Goal: Obtain resource: Download file/media

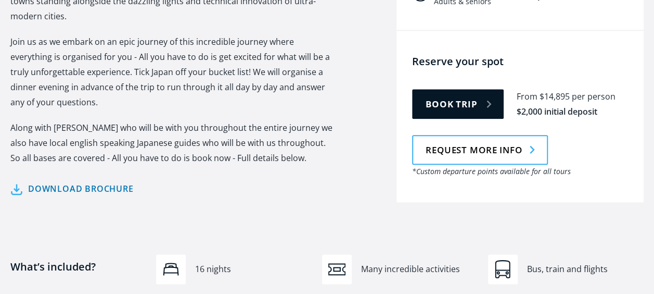
scroll to position [537, 0]
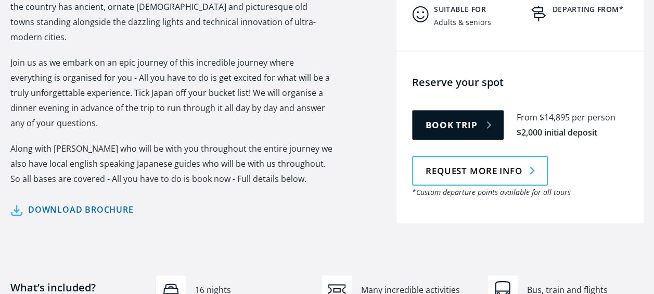
click at [101, 202] on link "Download brochure" at bounding box center [71, 209] width 123 height 15
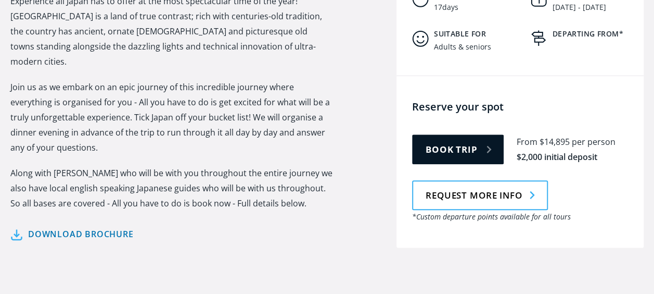
scroll to position [528, 0]
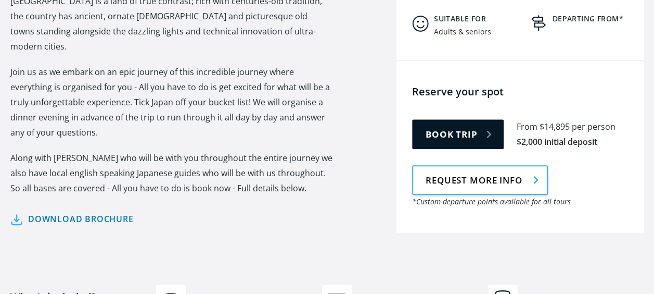
click at [489, 165] on link "Request more info" at bounding box center [480, 180] width 136 height 30
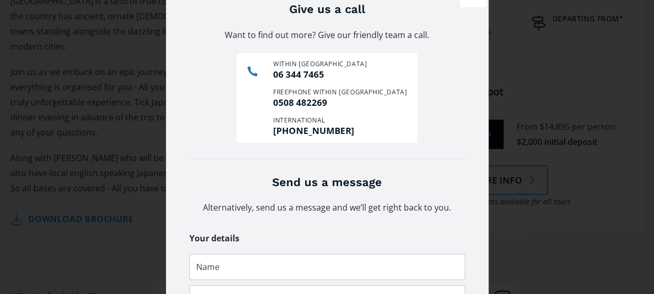
scroll to position [0, 0]
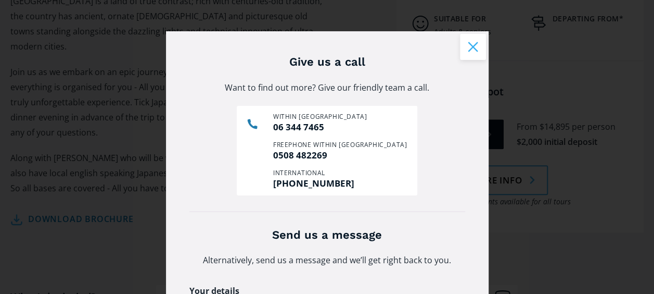
click at [469, 46] on button "Close modal" at bounding box center [473, 47] width 26 height 26
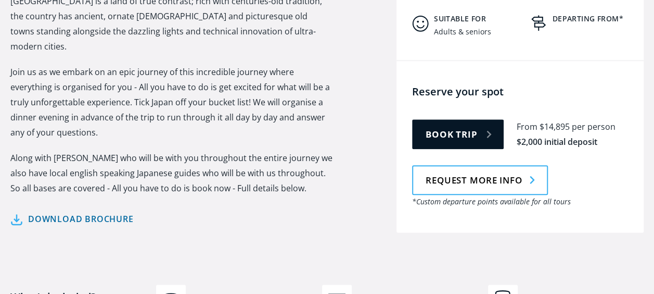
click at [106, 211] on link "Download brochure" at bounding box center [71, 218] width 123 height 15
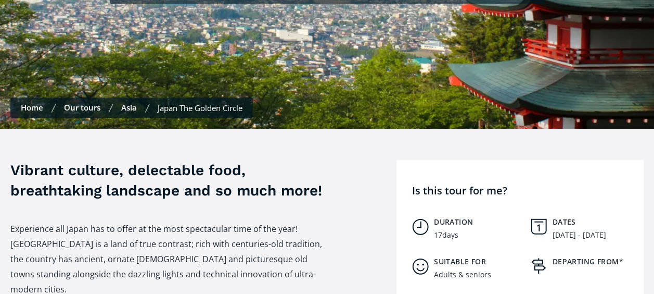
scroll to position [291, 0]
